Goal: Check status: Check status

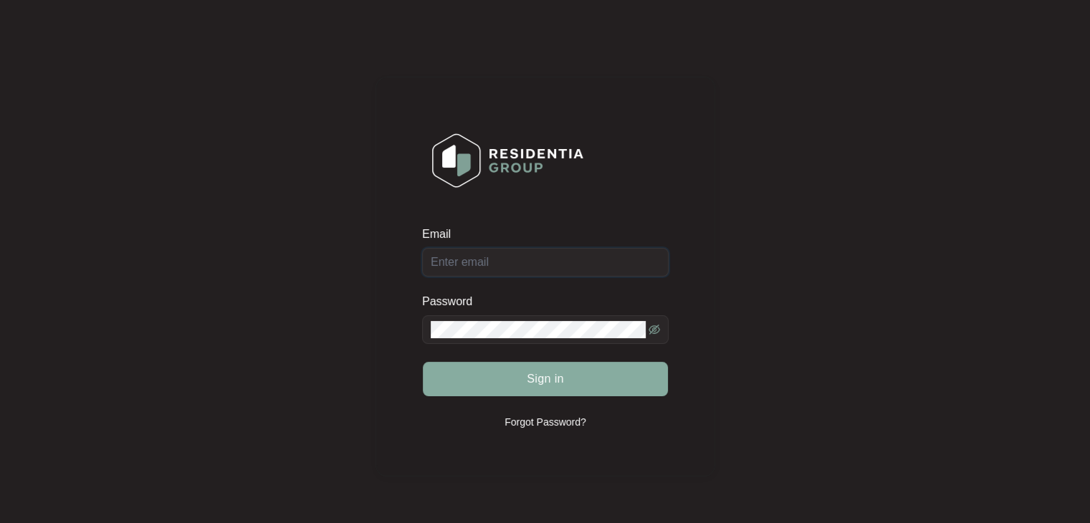
type input "[PERSON_NAME][EMAIL_ADDRESS][DOMAIN_NAME]"
click at [562, 383] on span "Sign in" at bounding box center [545, 378] width 37 height 17
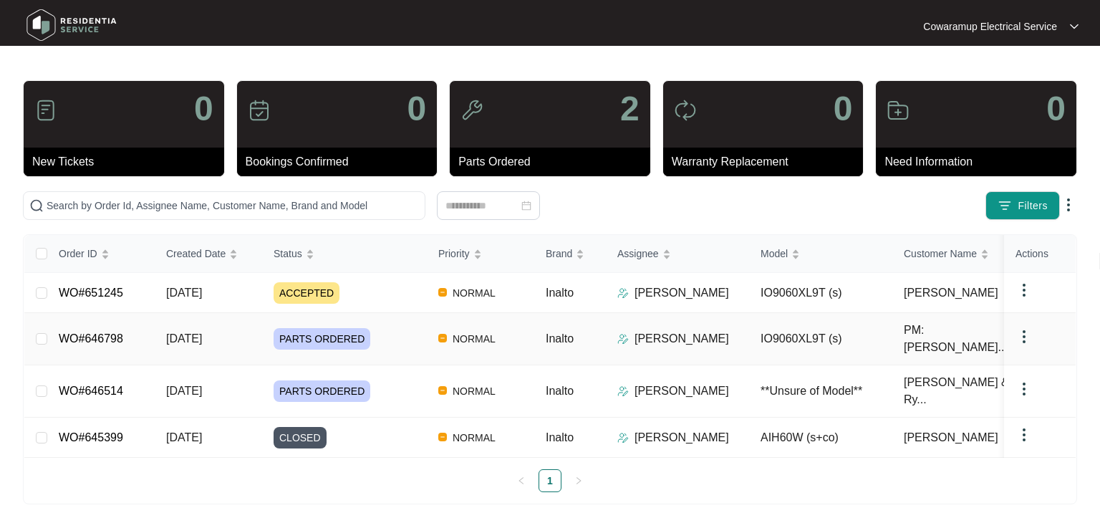
click at [112, 332] on link "WO#646798" at bounding box center [91, 338] width 64 height 12
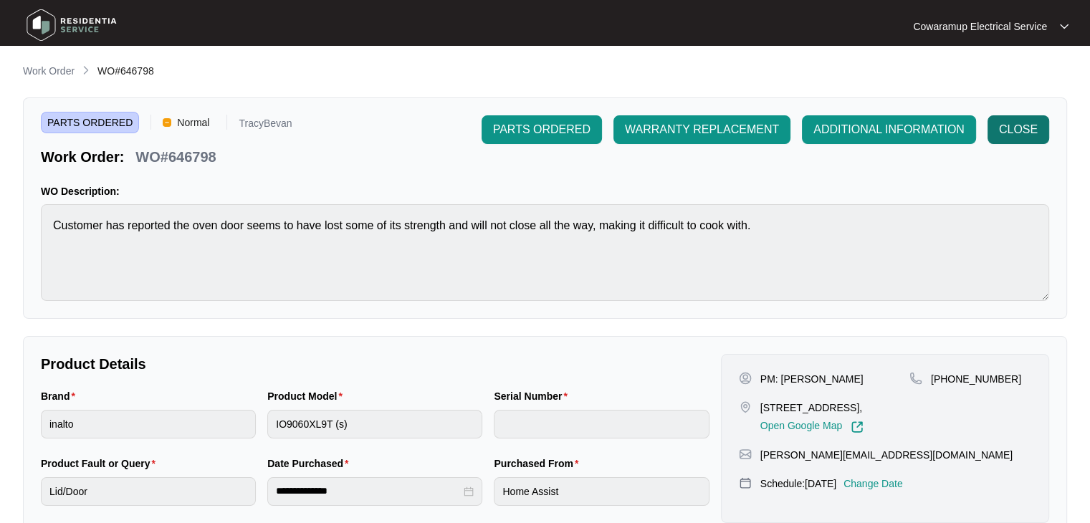
click at [1020, 127] on span "CLOSE" at bounding box center [1018, 129] width 39 height 17
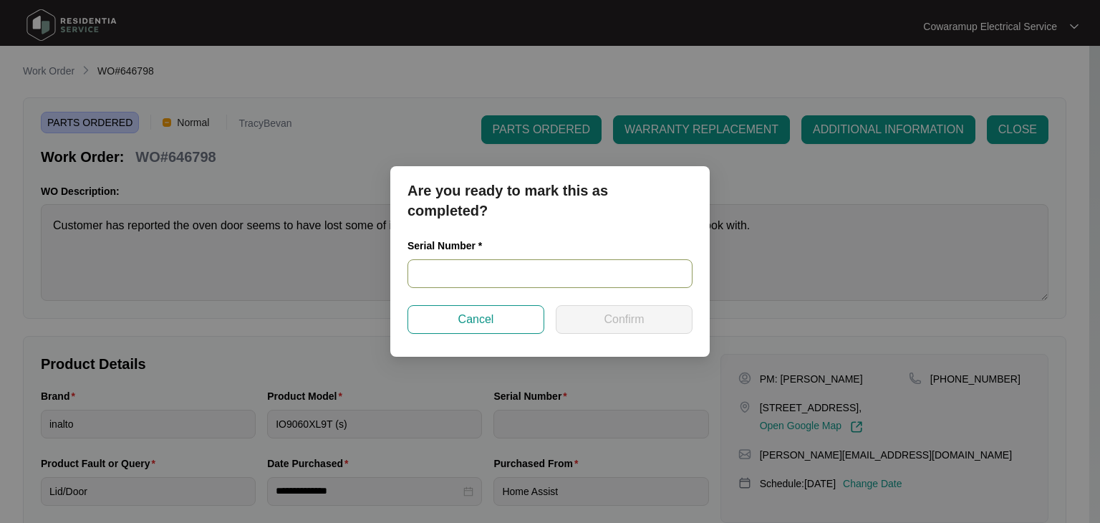
click at [513, 271] on input "text" at bounding box center [550, 273] width 285 height 29
drag, startPoint x: 471, startPoint y: 272, endPoint x: 493, endPoint y: 276, distance: 21.8
click at [471, 272] on input "text" at bounding box center [550, 273] width 285 height 29
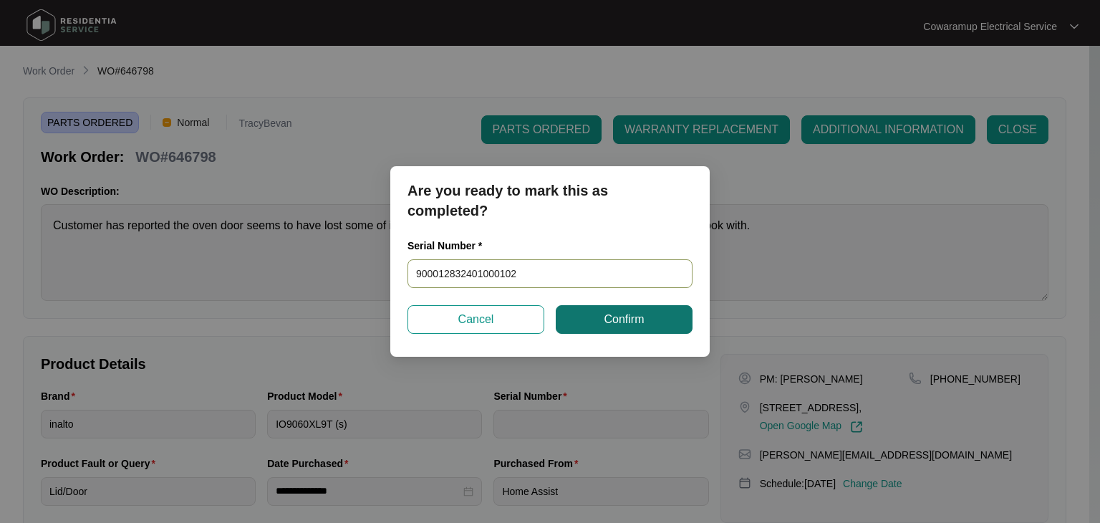
type input "900012832401000102"
click at [622, 313] on span "Confirm" at bounding box center [624, 319] width 40 height 17
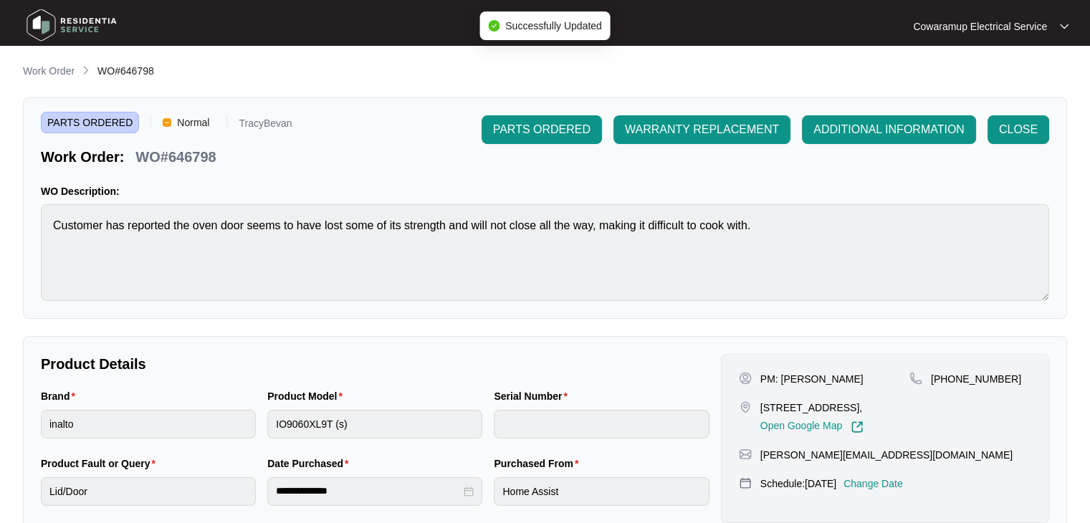
type input "900012832401000102"
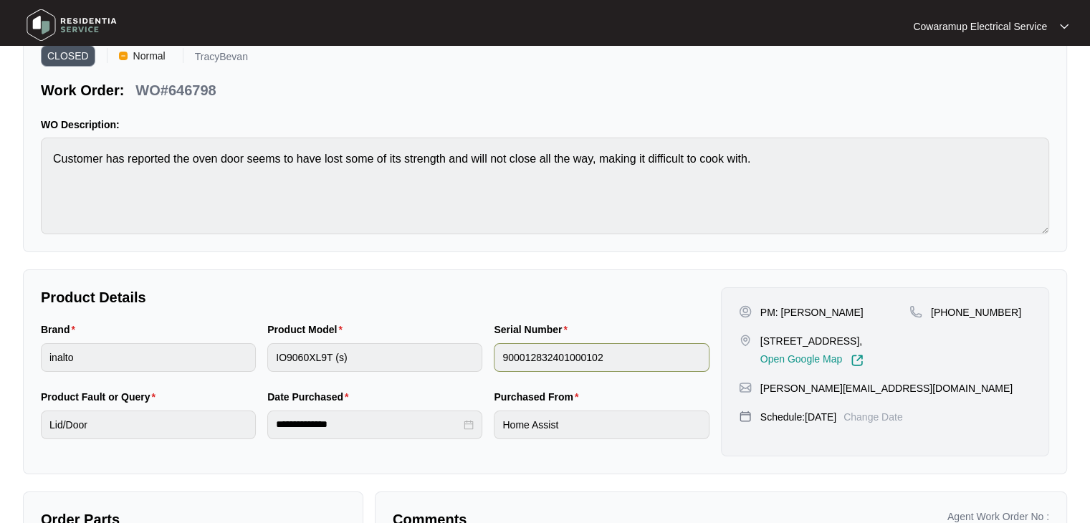
scroll to position [273, 0]
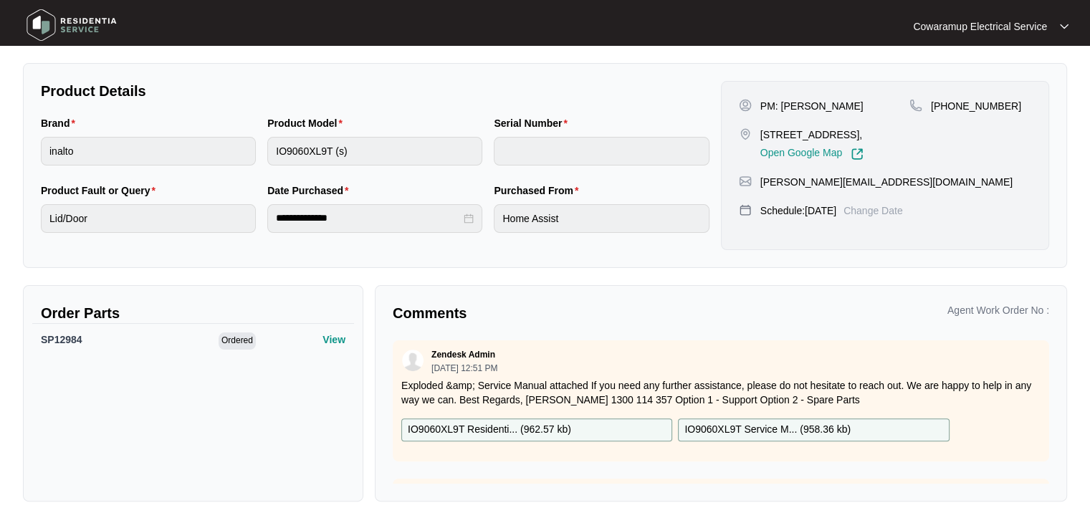
drag, startPoint x: 978, startPoint y: 24, endPoint x: 977, endPoint y: 53, distance: 29.4
click at [978, 24] on p "Cowaramup Electrical Service" at bounding box center [980, 26] width 134 height 14
click at [958, 81] on p "Log Out" at bounding box center [1002, 76] width 110 height 14
